Goal: Information Seeking & Learning: Learn about a topic

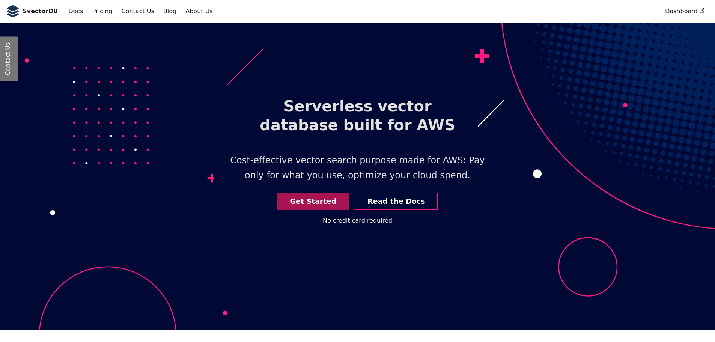
click at [321, 202] on link "Get Started" at bounding box center [313, 202] width 72 height 18
click at [681, 14] on link "Dashboard" at bounding box center [685, 11] width 48 height 13
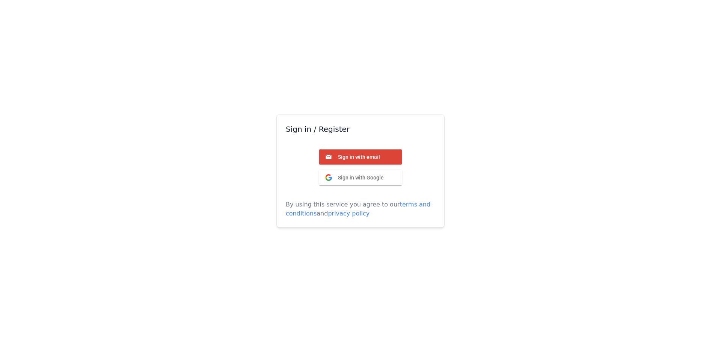
click at [354, 159] on span "Sign in with email" at bounding box center [356, 157] width 48 height 7
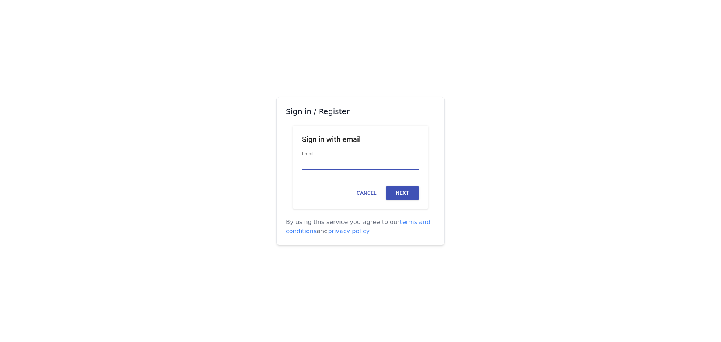
click at [314, 163] on input "Email" at bounding box center [360, 163] width 117 height 12
type input "**********"
click at [401, 192] on button "Next" at bounding box center [402, 193] width 33 height 14
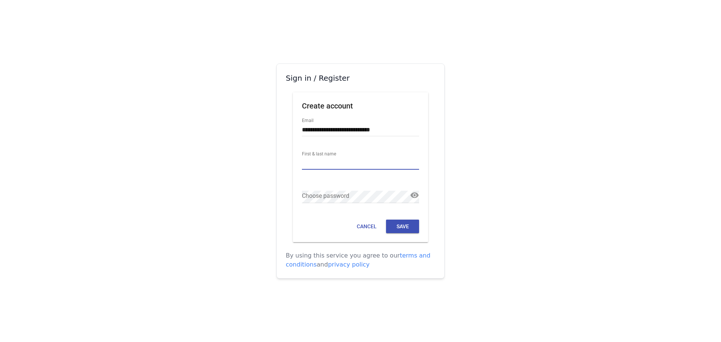
click at [315, 163] on input "First & last name" at bounding box center [360, 163] width 117 height 12
type input "**********"
click at [399, 227] on button "Save" at bounding box center [402, 227] width 33 height 14
click at [403, 226] on button "Save" at bounding box center [402, 227] width 33 height 14
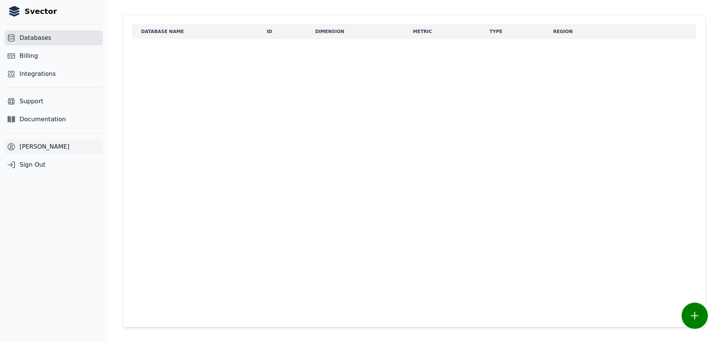
click at [39, 146] on span "Ravi Vakkalanka" at bounding box center [45, 146] width 50 height 9
click at [44, 123] on span "Documentation" at bounding box center [43, 119] width 46 height 9
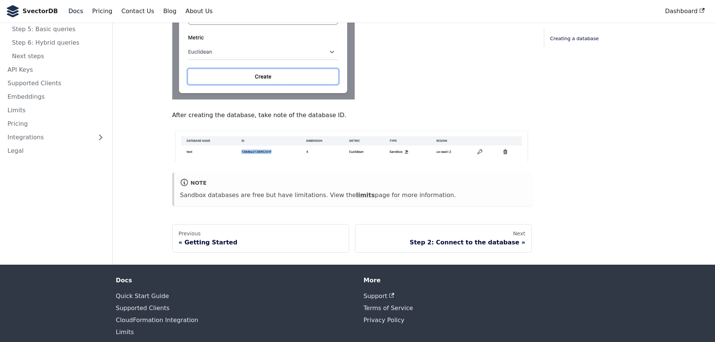
scroll to position [450, 0]
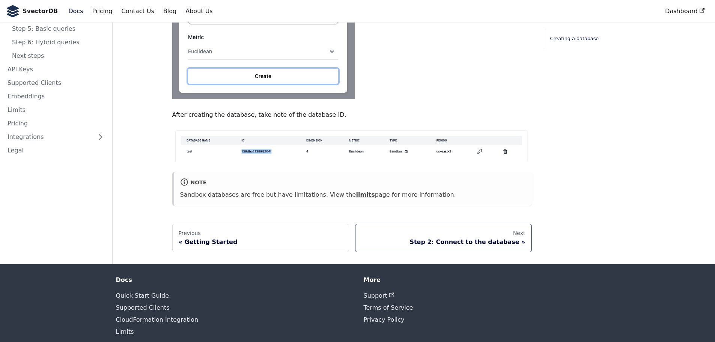
click at [514, 235] on link "Next Step 2: Connect to the database" at bounding box center [443, 238] width 177 height 29
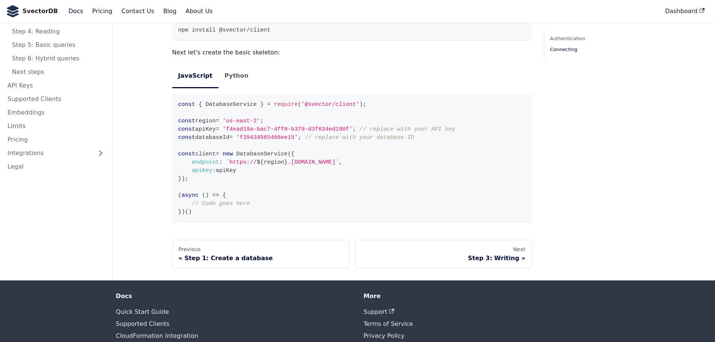
scroll to position [648, 0]
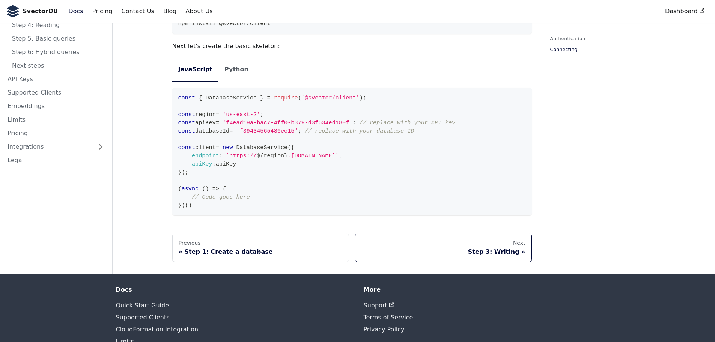
click at [500, 248] on div "Step 3: Writing" at bounding box center [444, 252] width 164 height 8
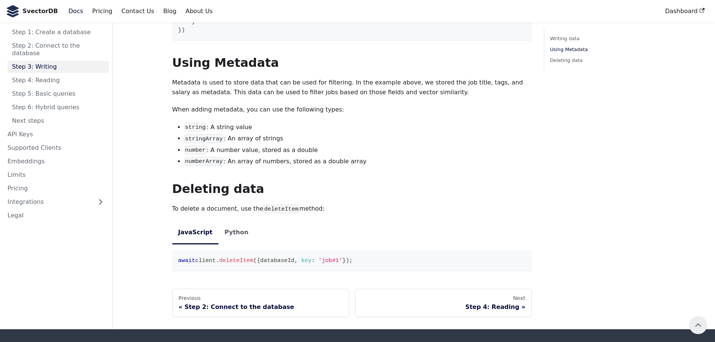
scroll to position [640, 0]
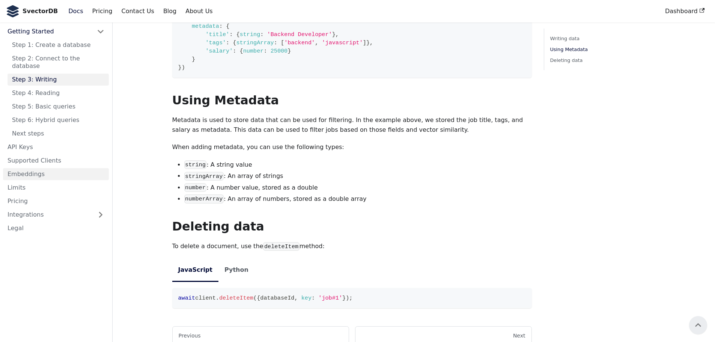
click at [32, 168] on link "Embeddings" at bounding box center [56, 174] width 106 height 12
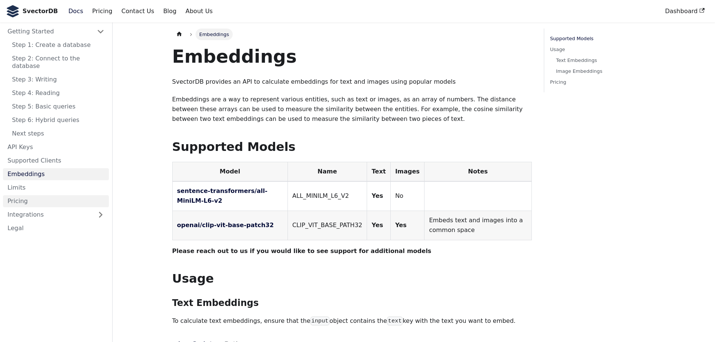
click at [31, 197] on link "Pricing" at bounding box center [56, 201] width 106 height 12
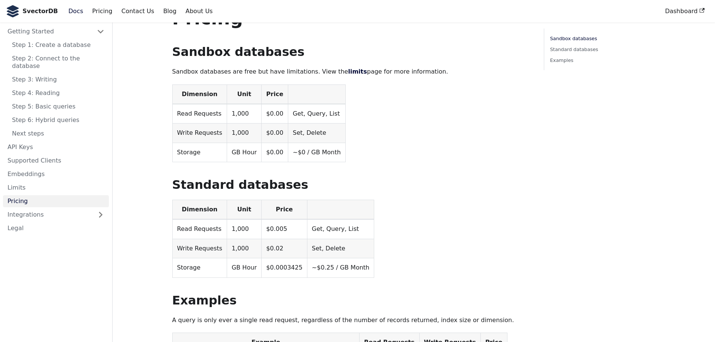
scroll to position [38, 0]
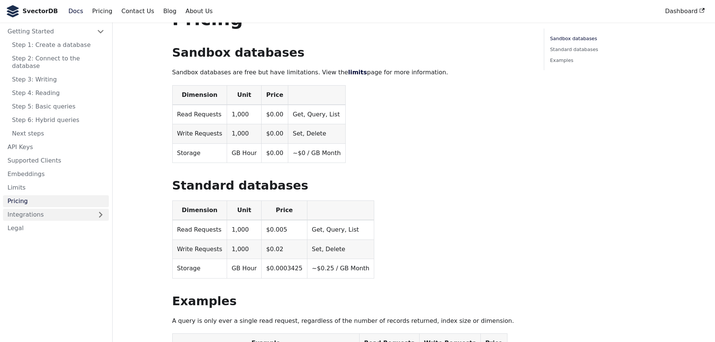
click at [53, 209] on link "Integrations" at bounding box center [56, 215] width 106 height 12
click at [32, 144] on link "API Keys" at bounding box center [56, 147] width 106 height 12
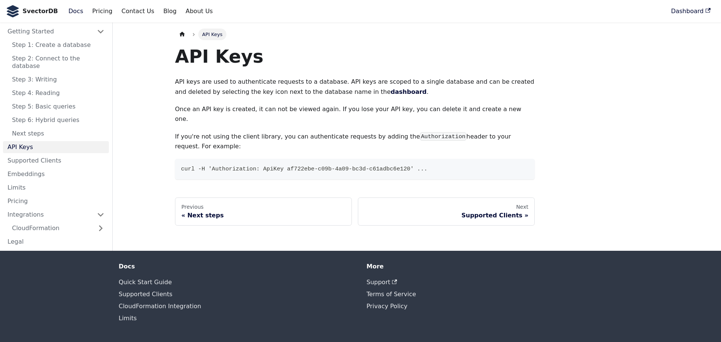
click at [685, 7] on link "Dashboard" at bounding box center [690, 11] width 48 height 13
click at [24, 141] on link "API Keys" at bounding box center [56, 147] width 106 height 12
click at [479, 212] on div "Supported Clients" at bounding box center [446, 216] width 164 height 8
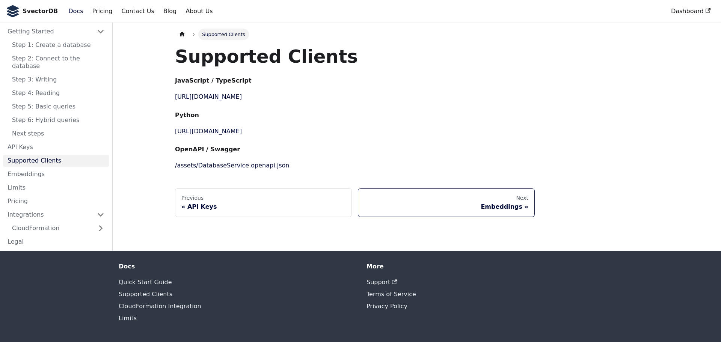
click at [485, 207] on div "Embeddings" at bounding box center [446, 207] width 164 height 8
click at [248, 166] on link "/assets/DatabaseService.openapi.json" at bounding box center [232, 165] width 114 height 7
click at [69, 14] on link "Docs" at bounding box center [76, 11] width 24 height 13
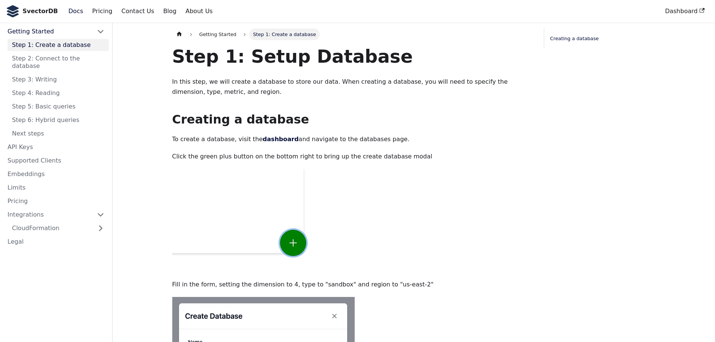
click at [69, 14] on link "Docs" at bounding box center [76, 11] width 24 height 13
click at [32, 168] on link "Embeddings" at bounding box center [56, 174] width 106 height 12
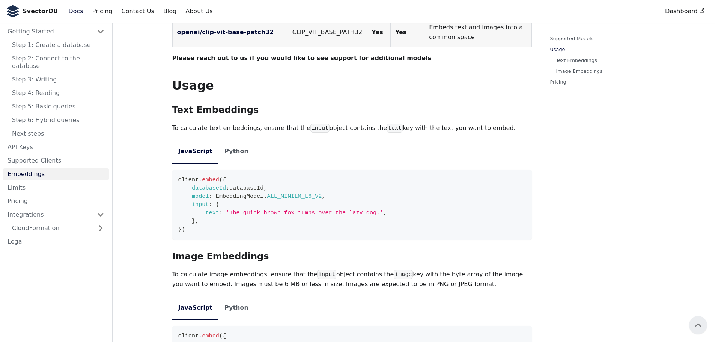
scroll to position [150, 0]
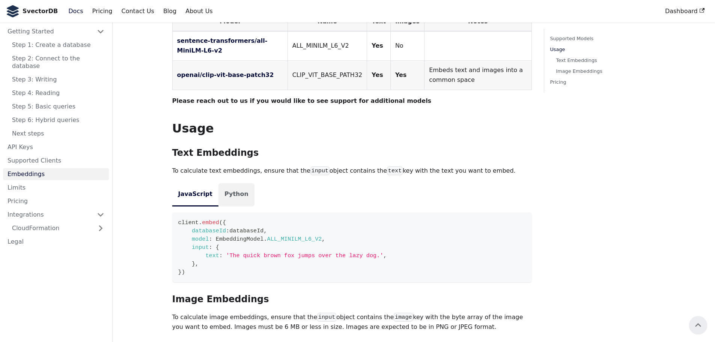
click at [235, 196] on li "Python" at bounding box center [236, 194] width 36 height 23
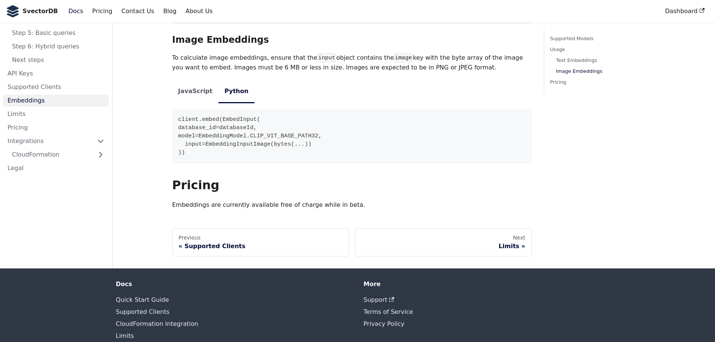
scroll to position [412, 0]
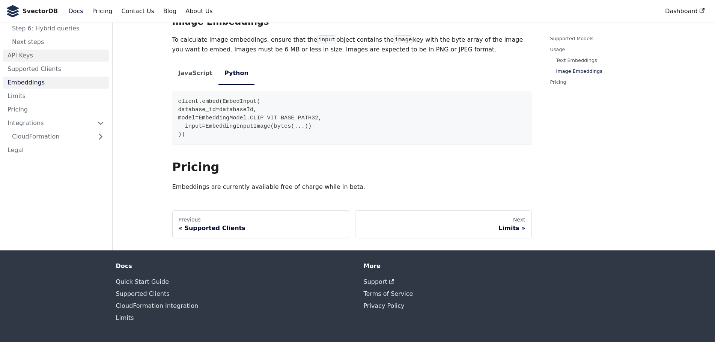
click at [23, 50] on link "API Keys" at bounding box center [56, 56] width 106 height 12
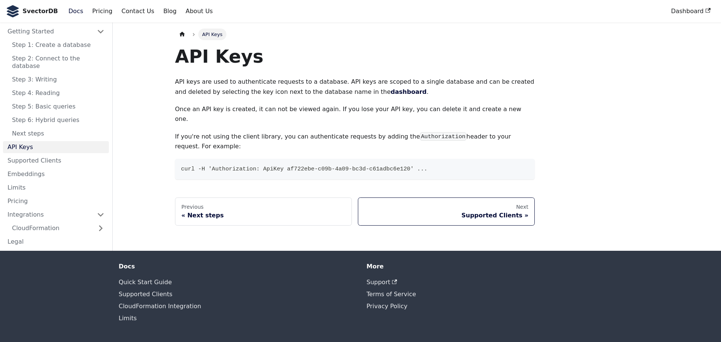
click at [488, 212] on div "Supported Clients" at bounding box center [446, 216] width 164 height 8
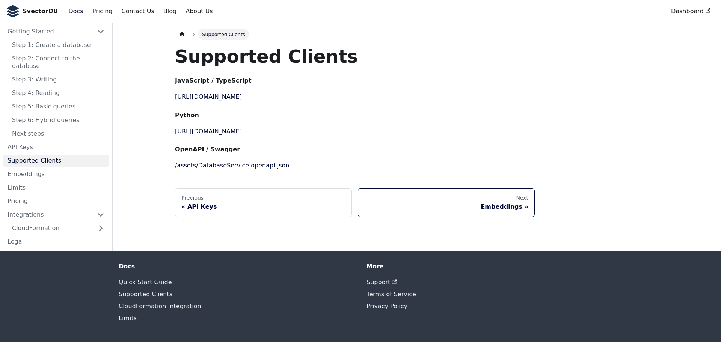
click at [499, 205] on div "Embeddings" at bounding box center [446, 207] width 164 height 8
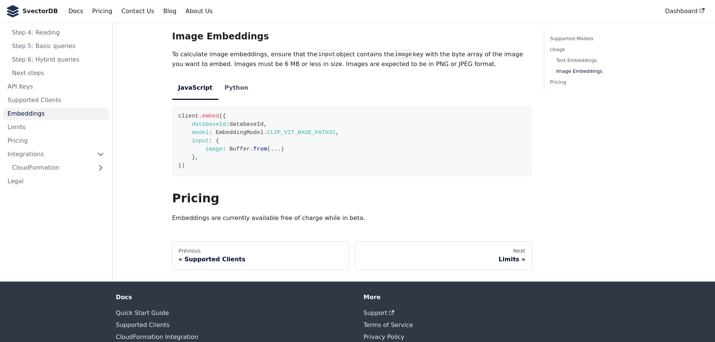
scroll to position [445, 0]
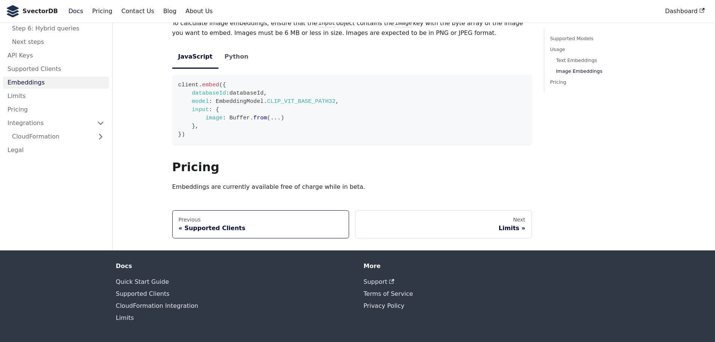
click at [234, 227] on div "Supported Clients" at bounding box center [261, 228] width 164 height 8
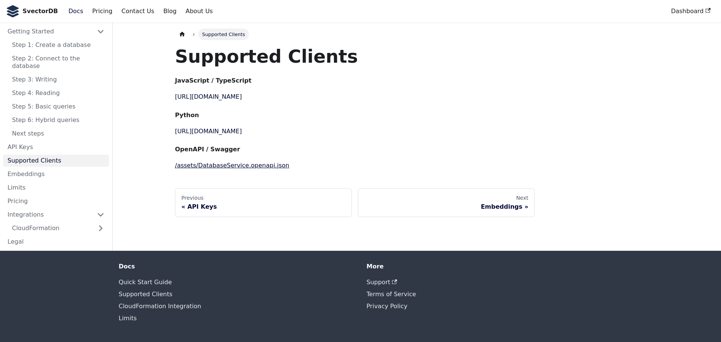
click at [230, 166] on link "/assets/DatabaseService.openapi.json" at bounding box center [232, 165] width 114 height 7
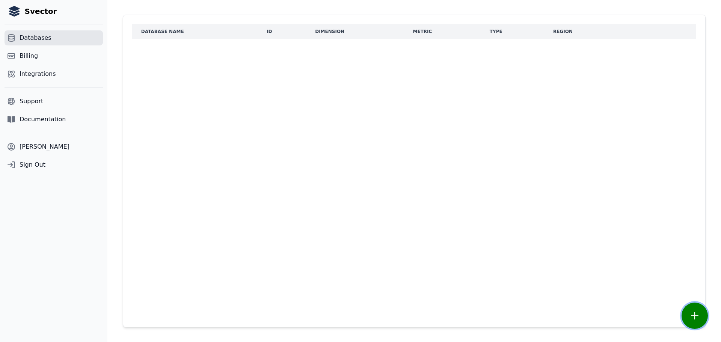
click at [693, 318] on icon "plus outline" at bounding box center [695, 316] width 8 height 8
select select "*********"
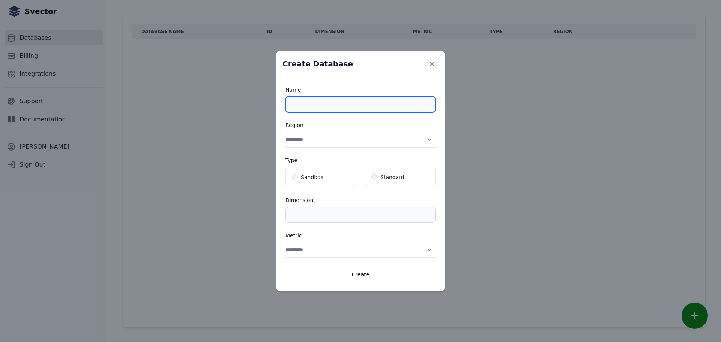
click at [295, 102] on input "Name" at bounding box center [360, 104] width 150 height 16
type input "**********"
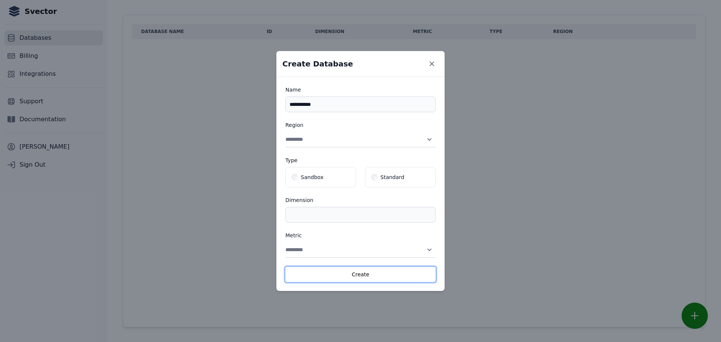
click at [359, 273] on button "Create" at bounding box center [360, 274] width 150 height 15
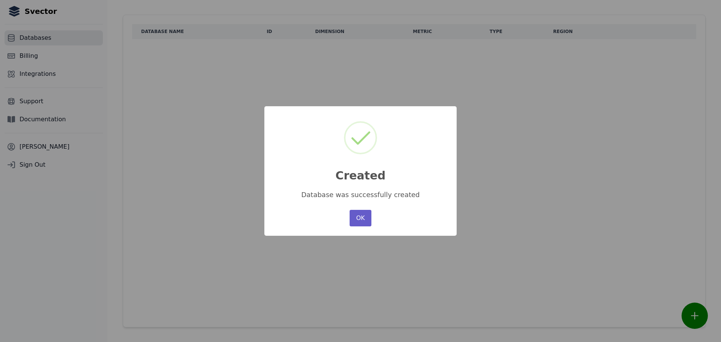
click at [360, 214] on button "OK" at bounding box center [361, 218] width 22 height 17
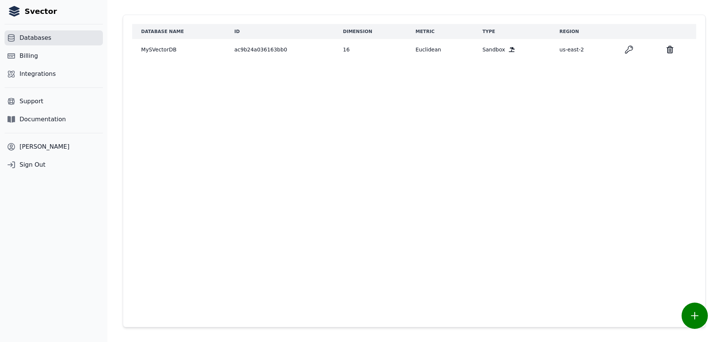
click at [624, 49] on icon "key" at bounding box center [628, 49] width 9 height 9
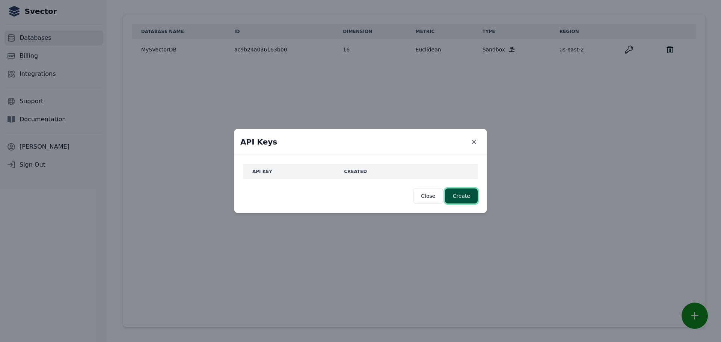
click at [463, 197] on button "Create" at bounding box center [461, 195] width 33 height 15
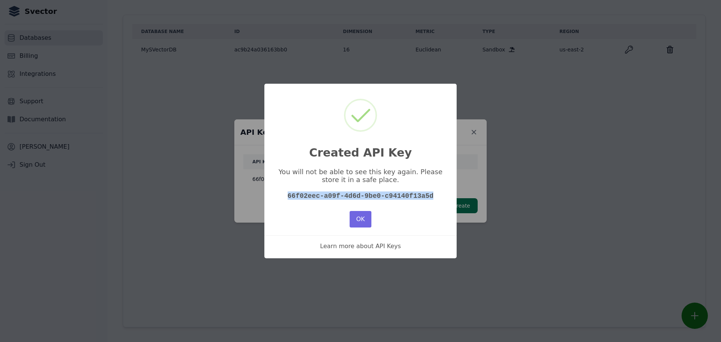
drag, startPoint x: 431, startPoint y: 197, endPoint x: 279, endPoint y: 203, distance: 152.2
click at [279, 203] on div "× Created API Key You will not be able to see this key again. Please store it i…" at bounding box center [360, 171] width 192 height 175
copy code "66f02eec-a09f-4d6d-9be0-c94140f13a5d"
click at [363, 221] on button "OK" at bounding box center [361, 219] width 22 height 17
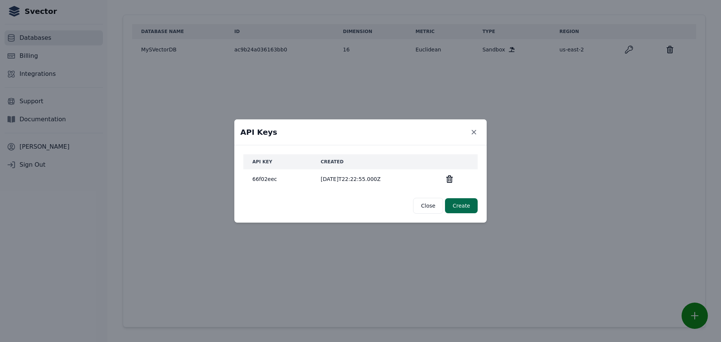
click at [249, 117] on div "API Keys Close modal API Key Created 66f02eec [DATE]T22:22:55.000Z Close Create" at bounding box center [360, 171] width 721 height 342
drag, startPoint x: 429, startPoint y: 206, endPoint x: 390, endPoint y: 204, distance: 39.1
click at [427, 206] on button "Close" at bounding box center [428, 206] width 30 height 16
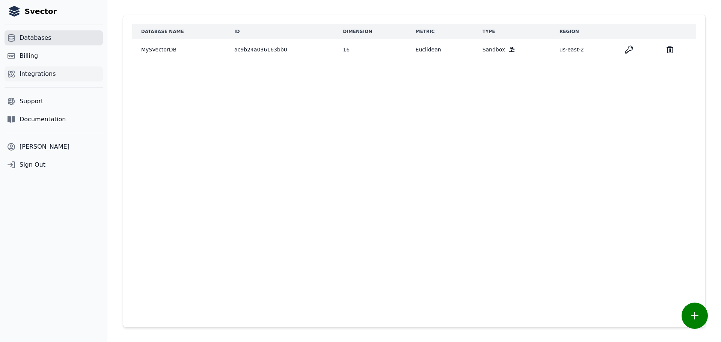
click at [39, 76] on span "Integrations" at bounding box center [38, 73] width 36 height 9
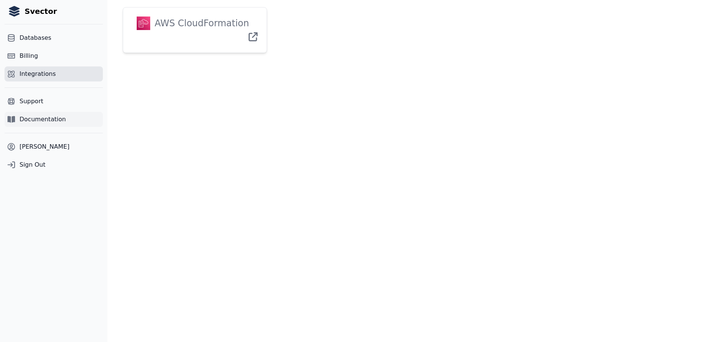
click at [50, 122] on span "Documentation" at bounding box center [43, 119] width 46 height 9
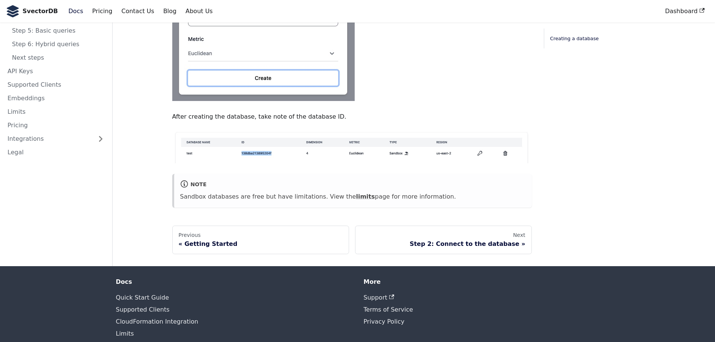
scroll to position [450, 0]
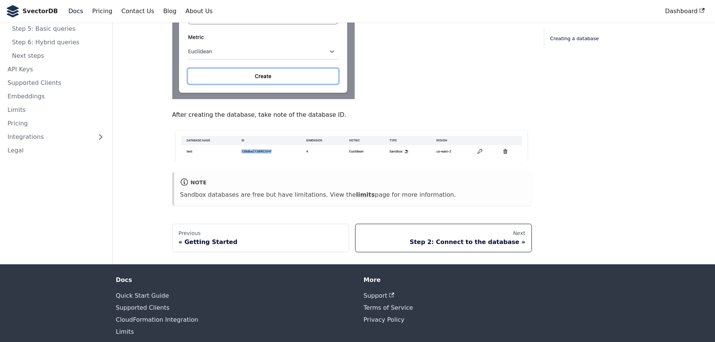
click at [480, 243] on div "Step 2: Connect to the database" at bounding box center [444, 242] width 164 height 8
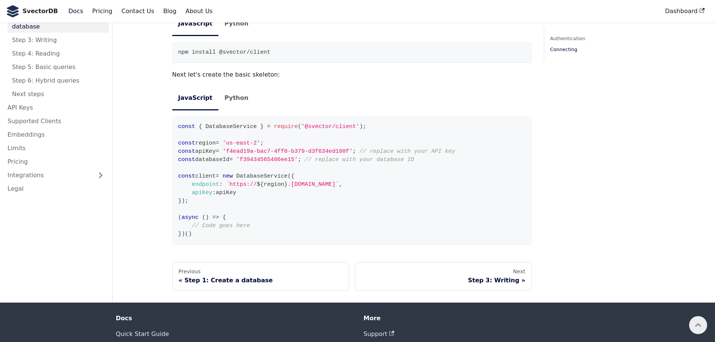
scroll to position [572, 0]
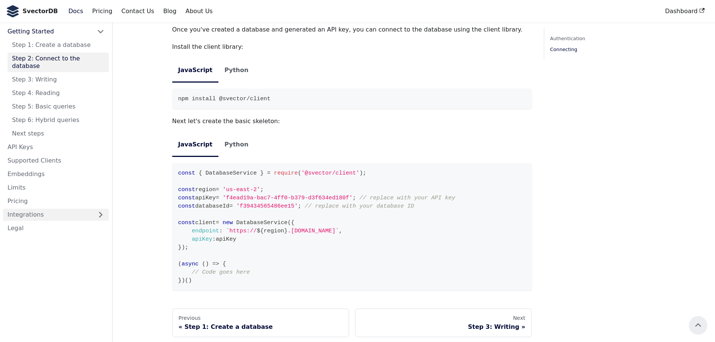
click at [90, 209] on link "Integrations" at bounding box center [56, 215] width 106 height 12
click at [70, 222] on link "CloudFormation" at bounding box center [58, 228] width 101 height 12
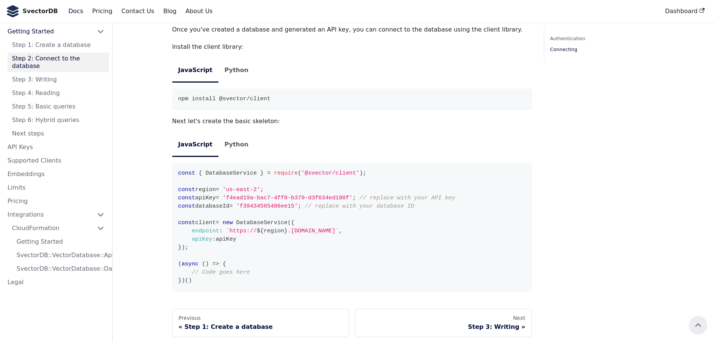
click at [565, 46] on link "Connecting" at bounding box center [601, 49] width 102 height 8
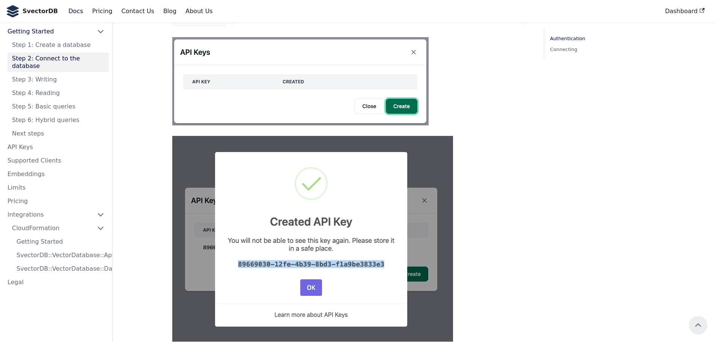
scroll to position [188, 0]
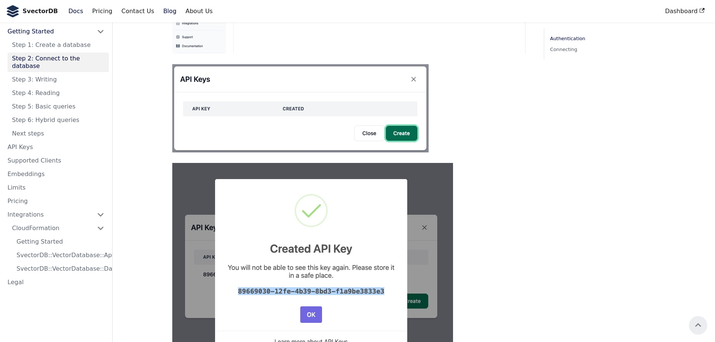
click at [160, 12] on link "Blog" at bounding box center [170, 11] width 22 height 13
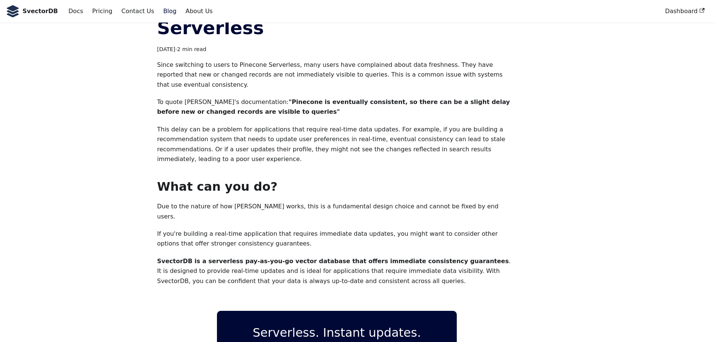
scroll to position [38, 0]
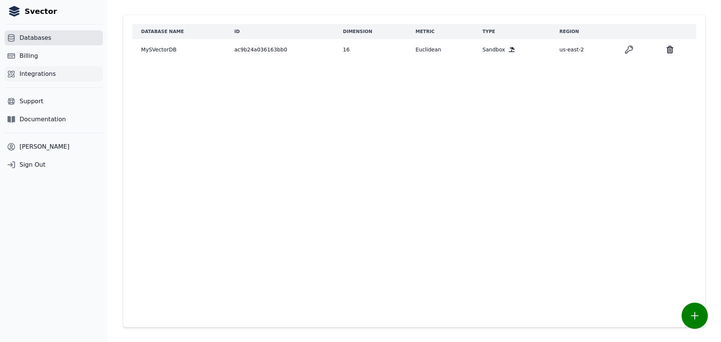
click at [33, 73] on span "Integrations" at bounding box center [38, 73] width 36 height 9
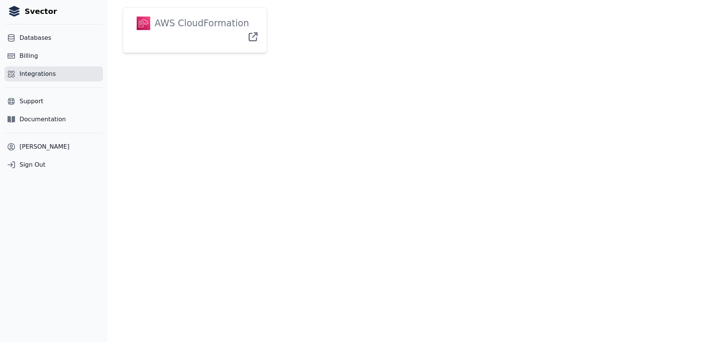
click at [186, 23] on div "AWS CloudFormation" at bounding box center [199, 24] width 99 height 14
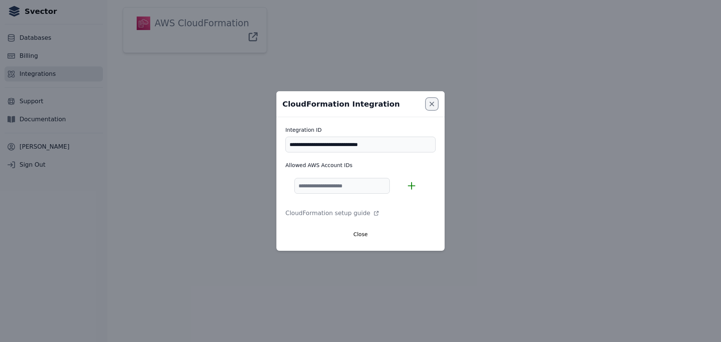
click at [432, 105] on icon "Close modal" at bounding box center [432, 104] width 8 height 8
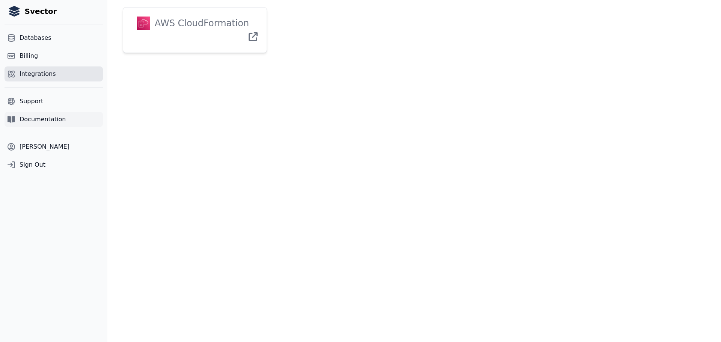
click at [33, 120] on span "Documentation" at bounding box center [43, 119] width 46 height 9
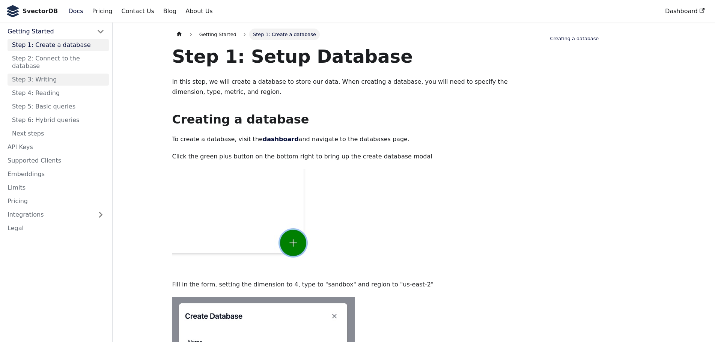
click at [41, 74] on link "Step 3: Writing" at bounding box center [58, 80] width 101 height 12
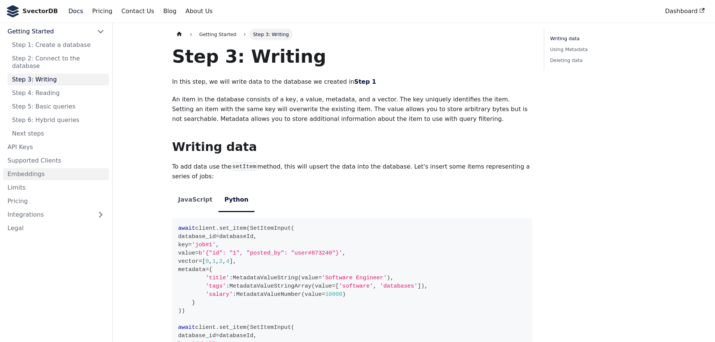
click at [31, 169] on link "Embeddings" at bounding box center [56, 174] width 106 height 12
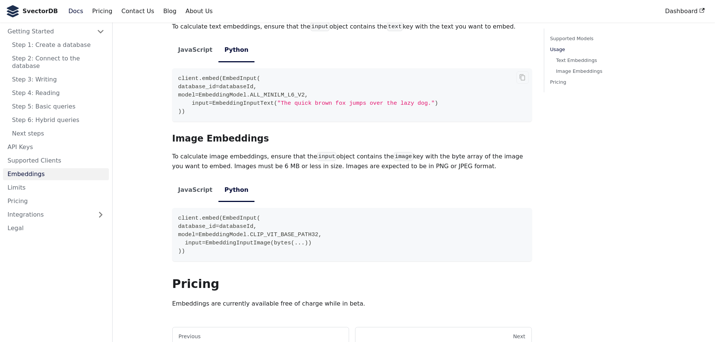
scroll to position [300, 0]
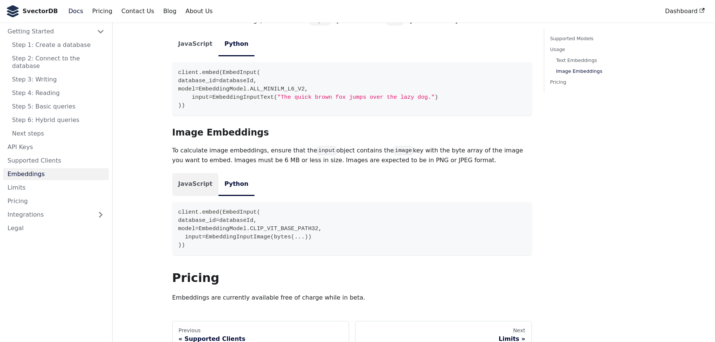
drag, startPoint x: 196, startPoint y: 189, endPoint x: 200, endPoint y: 191, distance: 3.9
click at [196, 189] on li "JavaScript" at bounding box center [195, 184] width 46 height 23
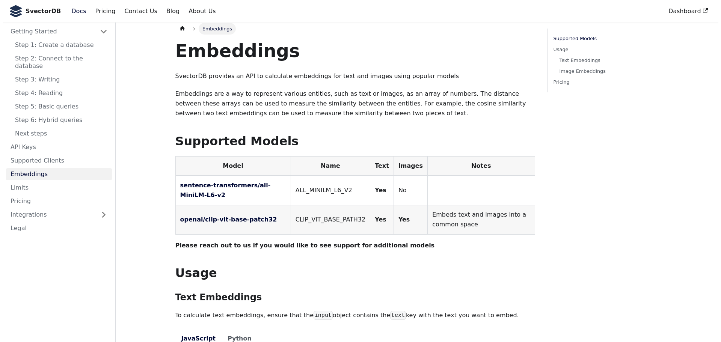
scroll to position [0, 0]
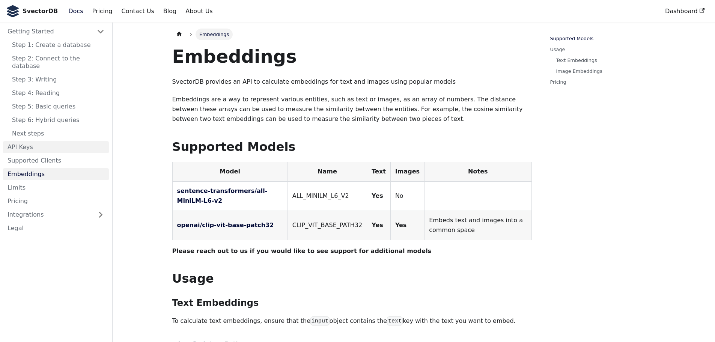
click at [24, 141] on link "API Keys" at bounding box center [56, 147] width 106 height 12
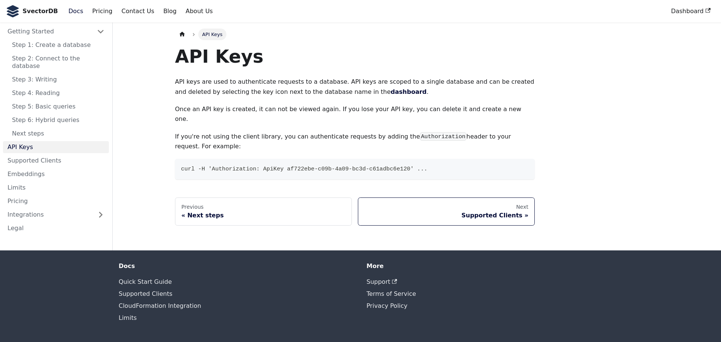
click at [502, 212] on div "Supported Clients" at bounding box center [446, 216] width 164 height 8
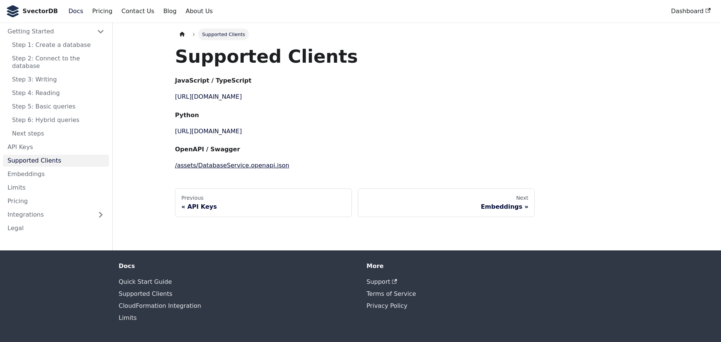
click at [238, 167] on link "/assets/DatabaseService.openapi.json" at bounding box center [232, 165] width 114 height 7
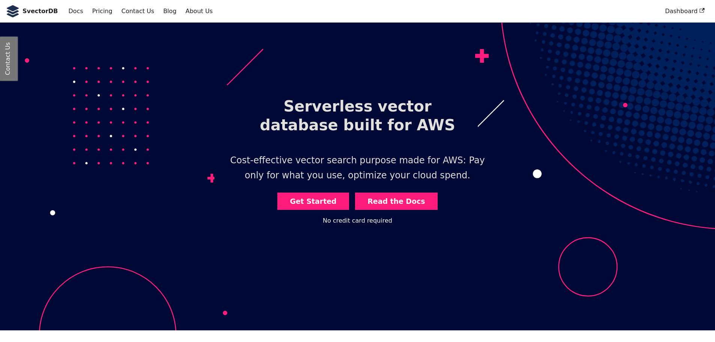
click at [396, 200] on link "Read the Docs" at bounding box center [396, 202] width 83 height 18
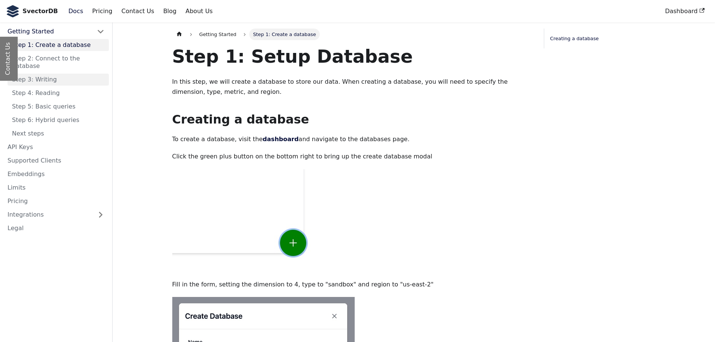
click at [42, 74] on link "Step 3: Writing" at bounding box center [58, 80] width 101 height 12
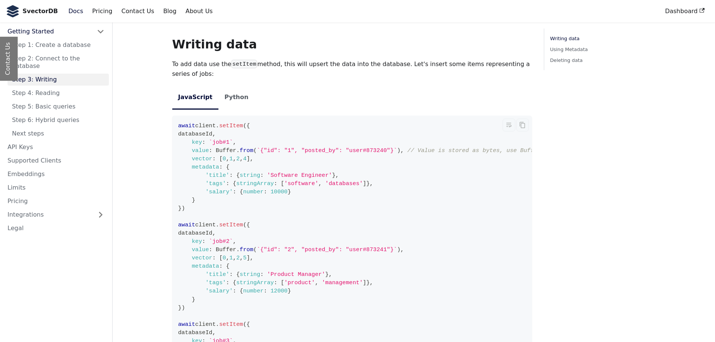
scroll to position [113, 0]
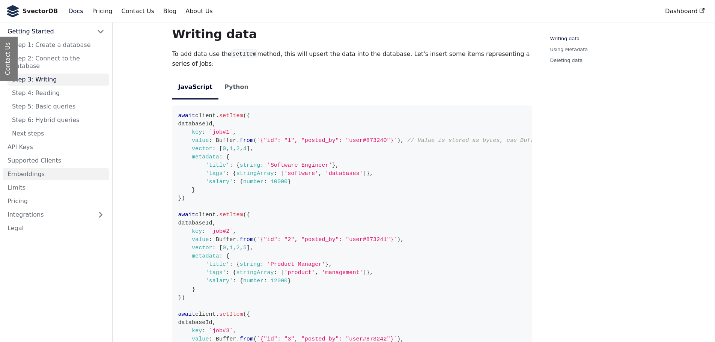
click at [22, 168] on link "Embeddings" at bounding box center [56, 174] width 106 height 12
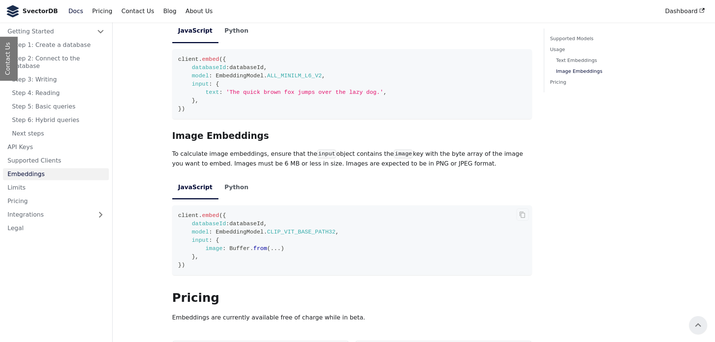
scroll to position [295, 0]
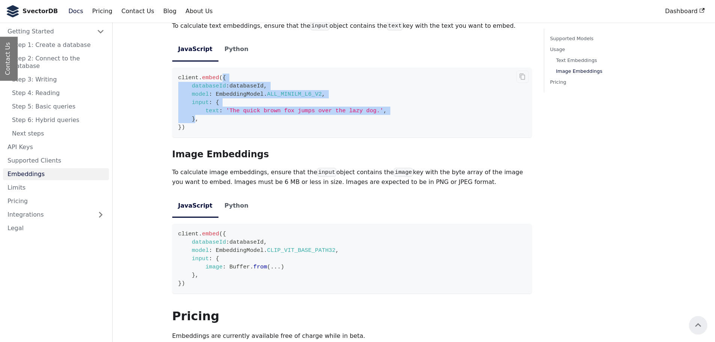
drag, startPoint x: 219, startPoint y: 78, endPoint x: 193, endPoint y: 118, distance: 47.5
click at [193, 118] on code "client . embed ( { databaseId : databaseId , model : EmbeddingModel . ALL_MINIL…" at bounding box center [352, 103] width 360 height 70
copy code "{ databaseId : databaseId , model : EmbeddingModel . ALL_MINILM_L6_V2 , input :…"
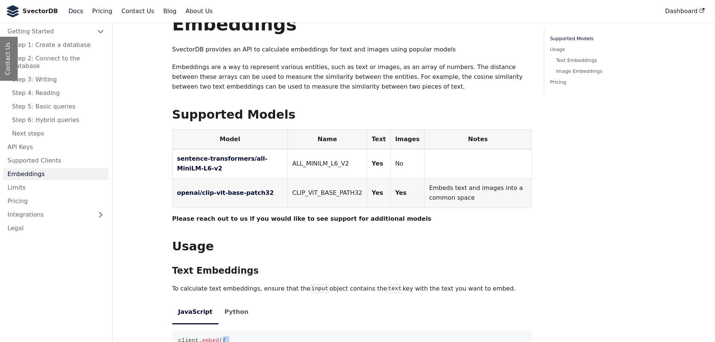
scroll to position [0, 0]
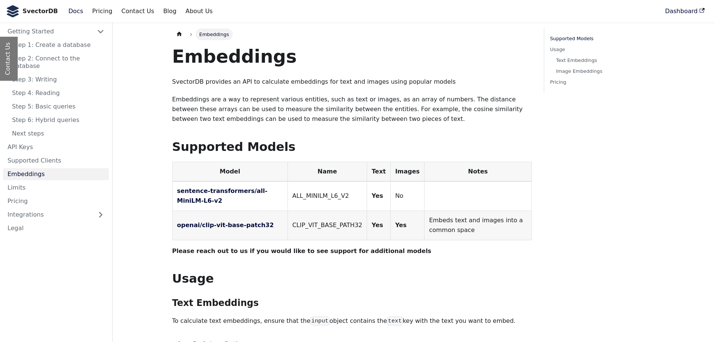
click at [696, 9] on link "Dashboard" at bounding box center [685, 11] width 48 height 13
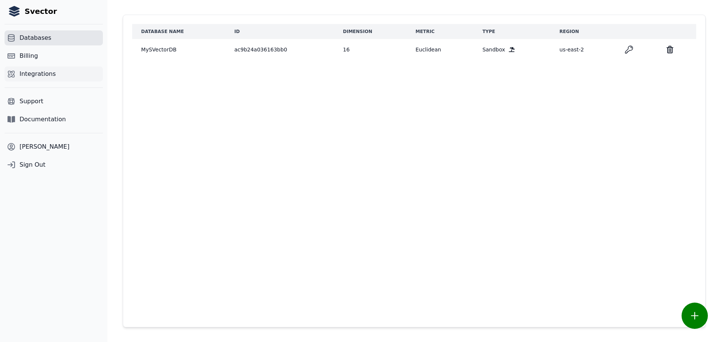
click at [43, 72] on span "Integrations" at bounding box center [38, 73] width 36 height 9
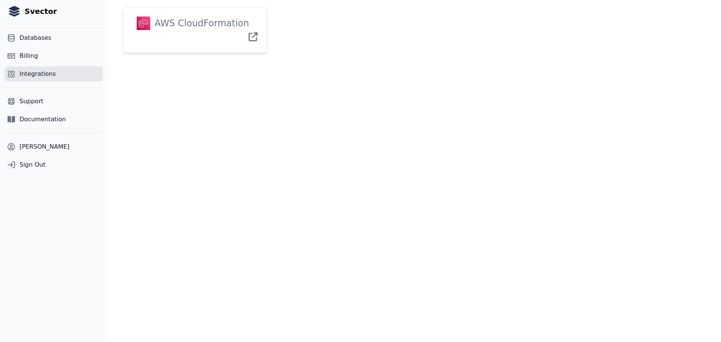
click at [221, 25] on div "AWS CloudFormation" at bounding box center [199, 24] width 99 height 14
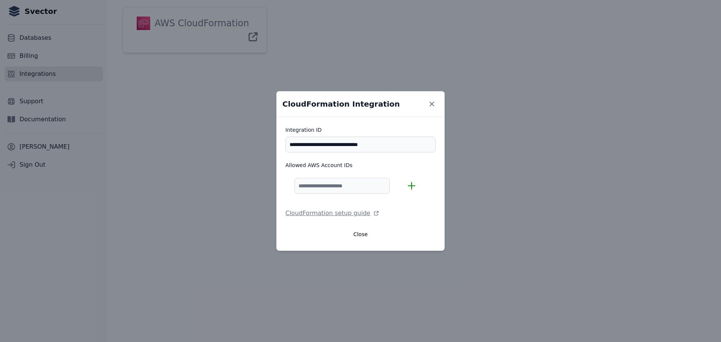
click at [331, 213] on link "CloudFormation setup guide" at bounding box center [360, 213] width 150 height 9
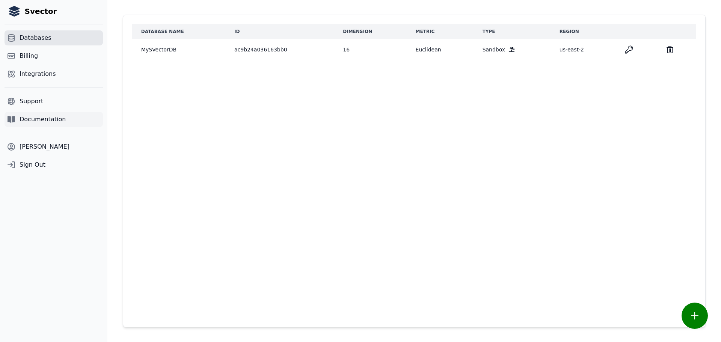
click at [42, 119] on span "Documentation" at bounding box center [43, 119] width 46 height 9
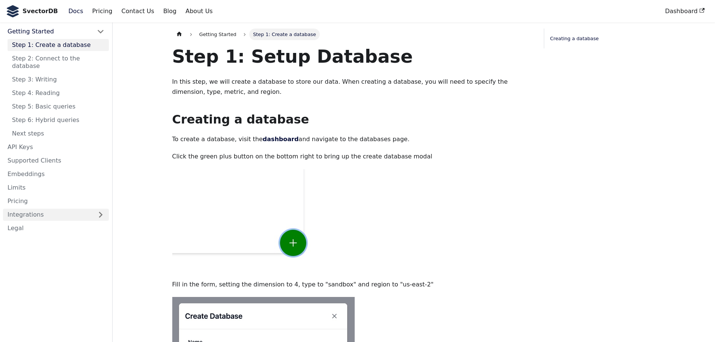
click at [32, 209] on link "Integrations" at bounding box center [56, 215] width 106 height 12
click at [44, 222] on link "CloudFormation" at bounding box center [58, 228] width 101 height 12
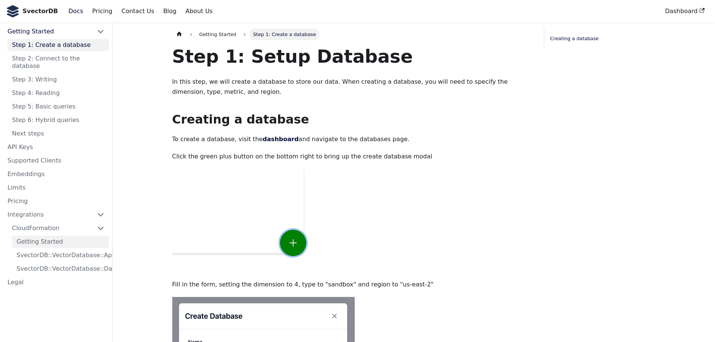
click at [63, 236] on link "Getting Started" at bounding box center [60, 242] width 97 height 12
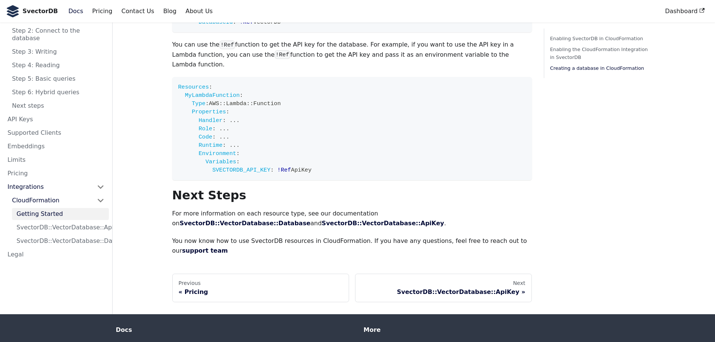
scroll to position [1036, 0]
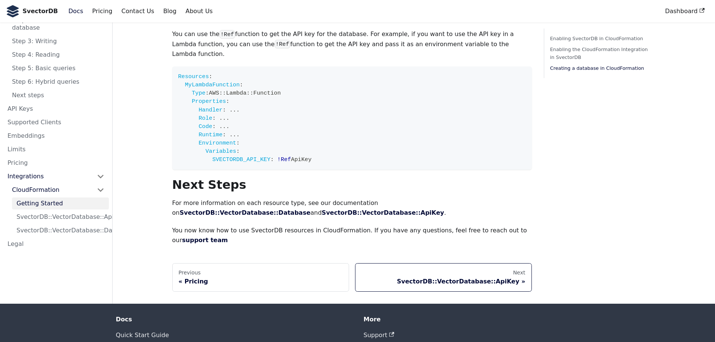
click at [461, 278] on div "SvectorDB::VectorDatabase::ApiKey" at bounding box center [444, 282] width 164 height 8
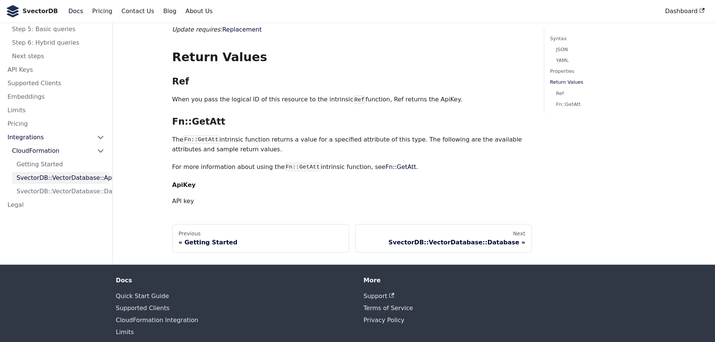
scroll to position [493, 0]
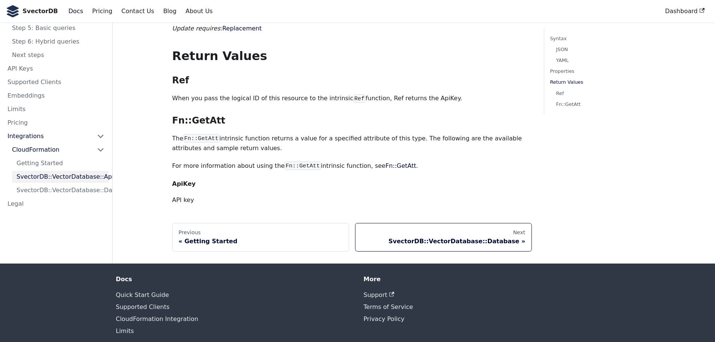
click at [453, 238] on div "SvectorDB::VectorDatabase::Database" at bounding box center [444, 242] width 164 height 8
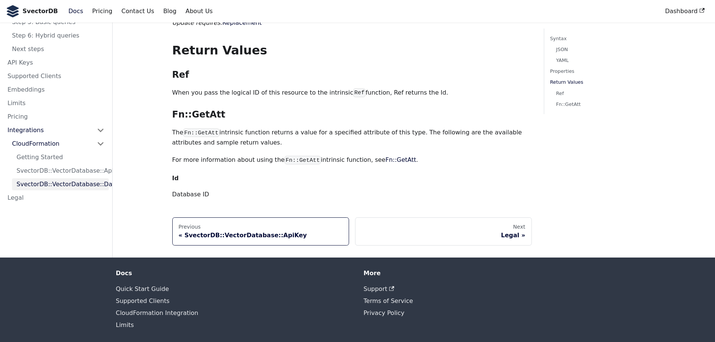
scroll to position [840, 0]
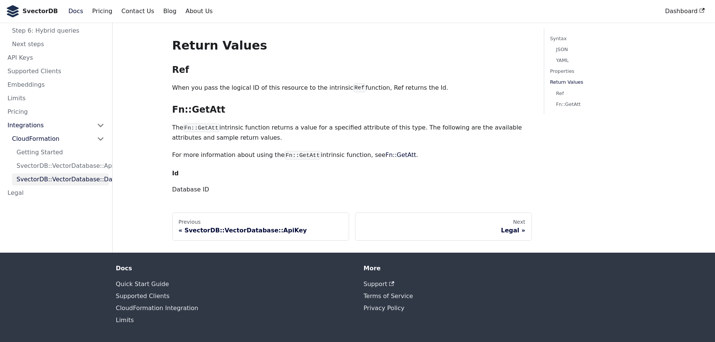
click at [478, 227] on div "Legal" at bounding box center [444, 231] width 164 height 8
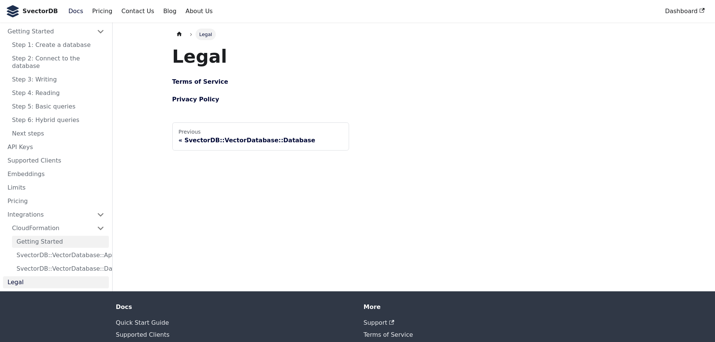
click at [34, 238] on link "Getting Started" at bounding box center [60, 242] width 97 height 12
